Goal: Entertainment & Leisure: Consume media (video, audio)

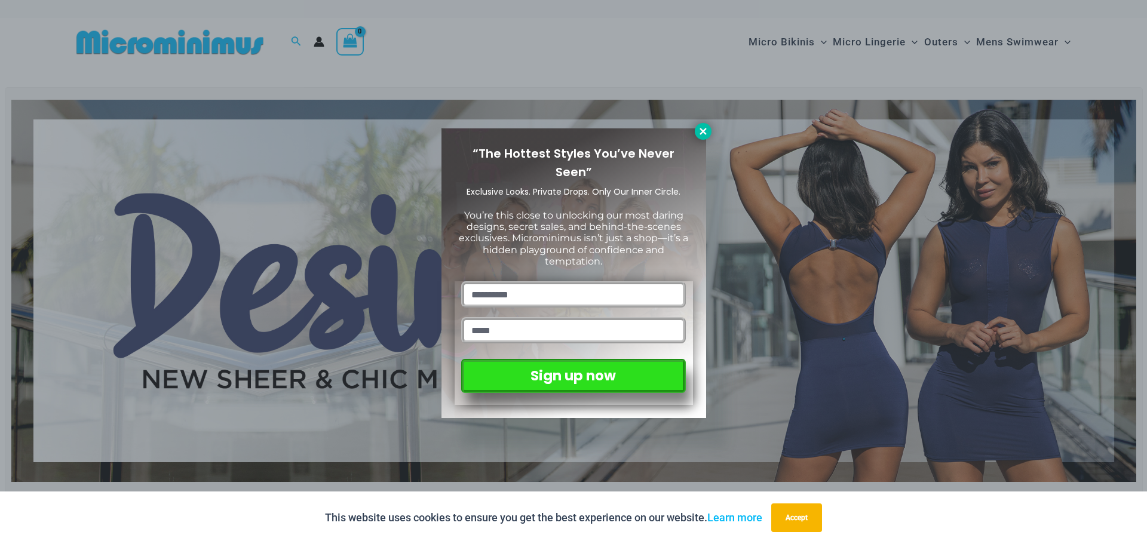
click at [705, 136] on icon at bounding box center [703, 131] width 11 height 11
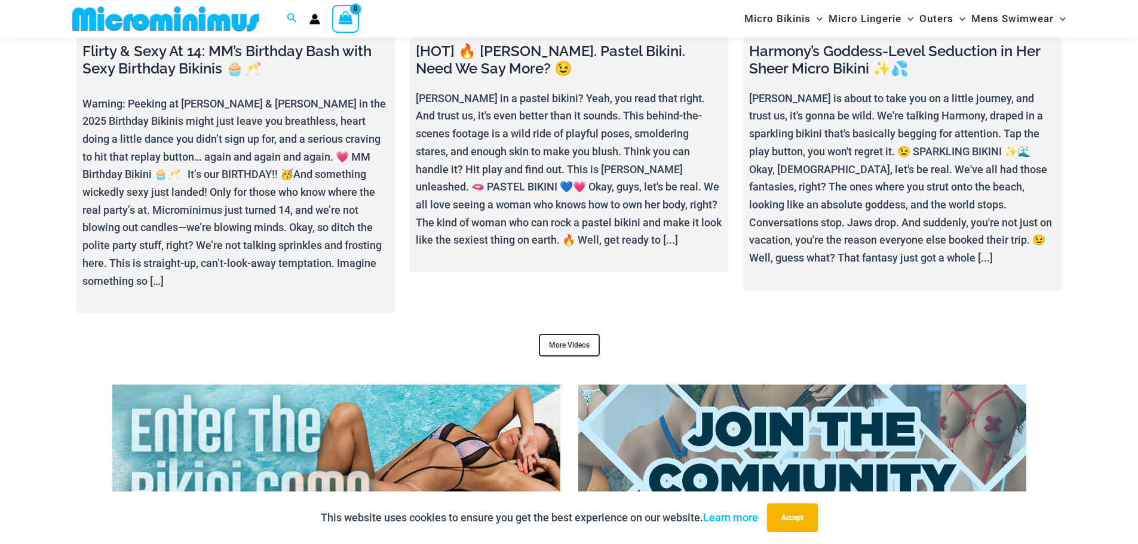
scroll to position [4890, 0]
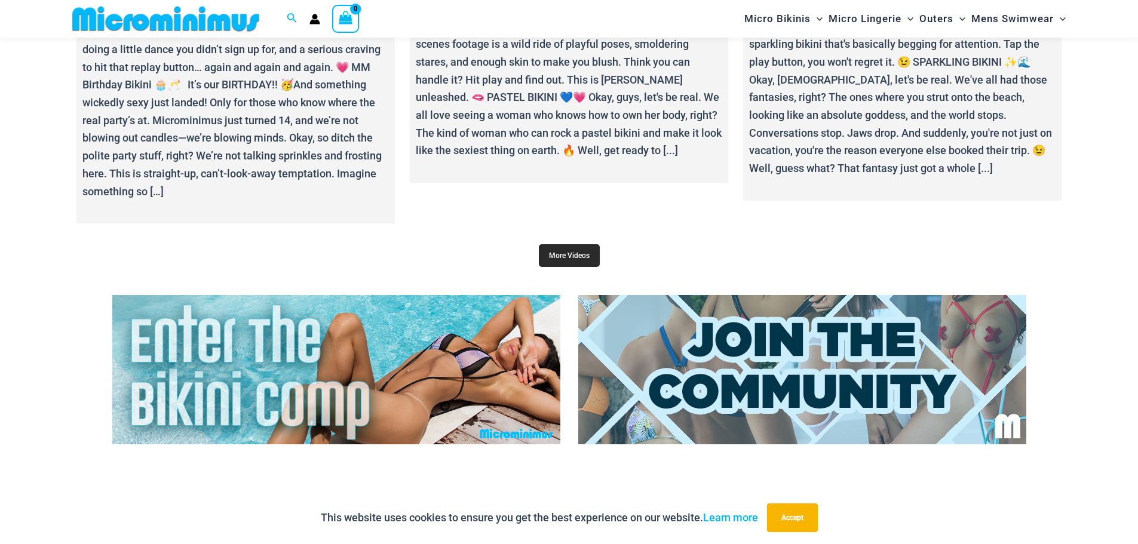
click at [577, 244] on link "More Videos" at bounding box center [569, 255] width 61 height 23
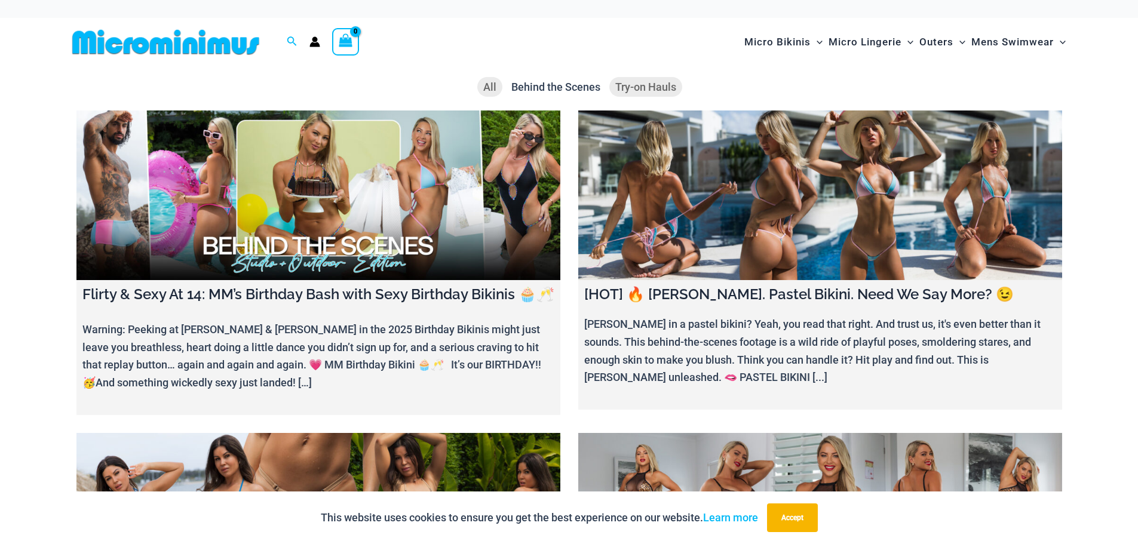
click at [644, 81] on span "Try-on Hauls" at bounding box center [645, 87] width 61 height 13
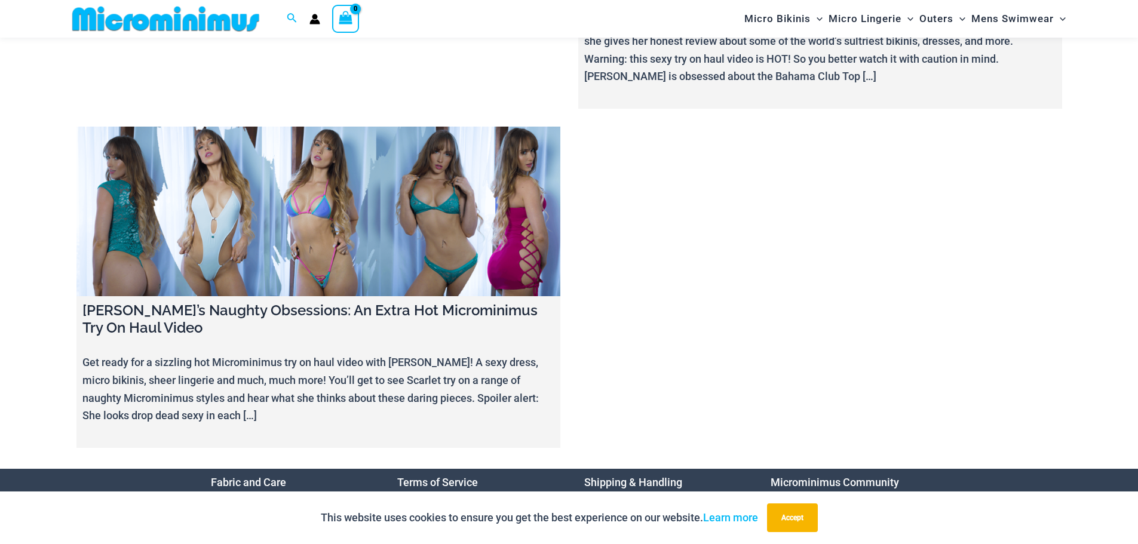
scroll to position [409, 0]
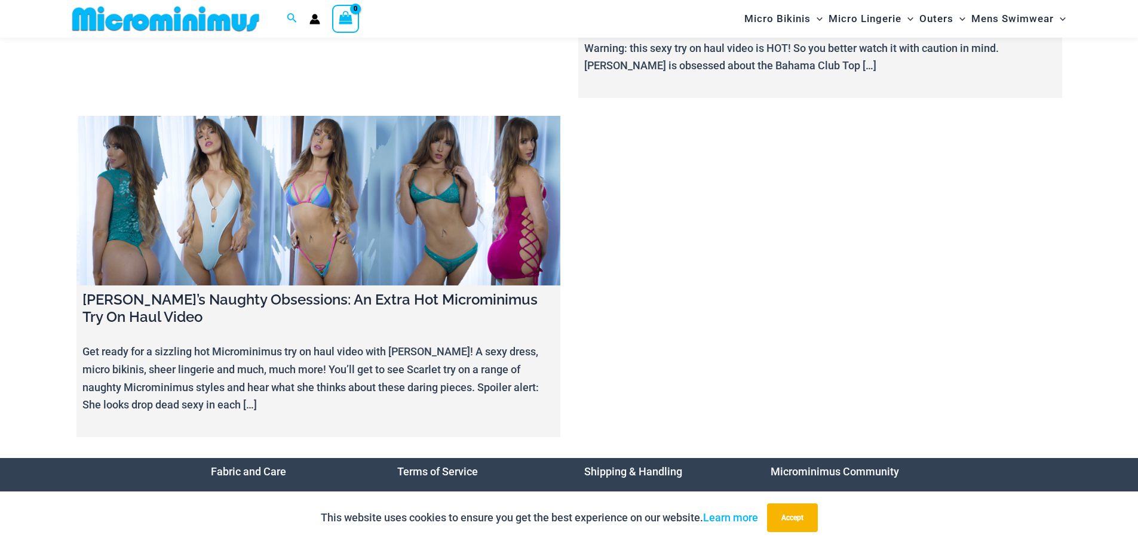
click at [488, 228] on link at bounding box center [318, 201] width 484 height 170
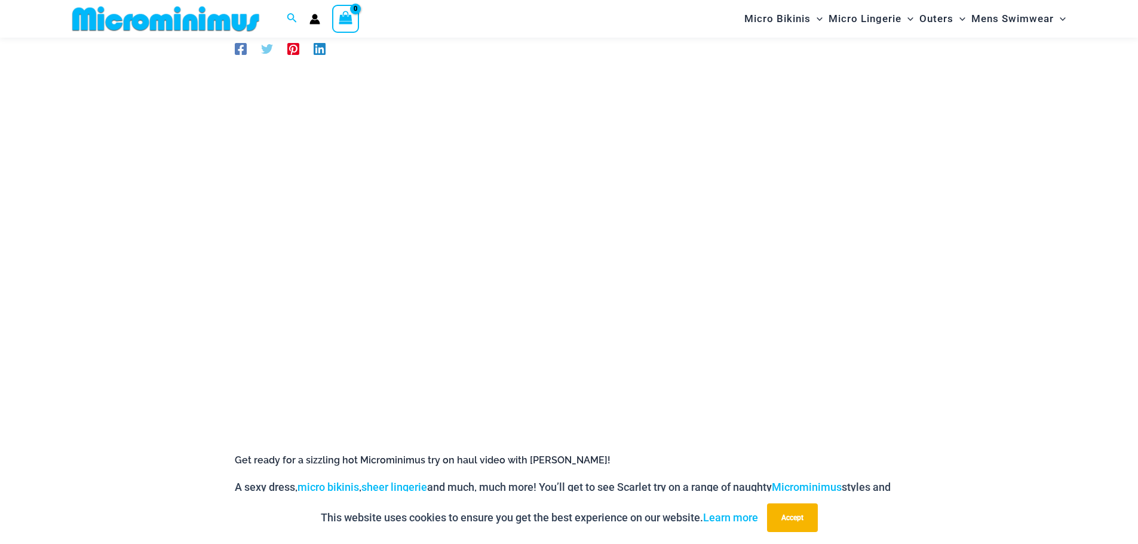
scroll to position [111, 0]
